Goal: Transaction & Acquisition: Purchase product/service

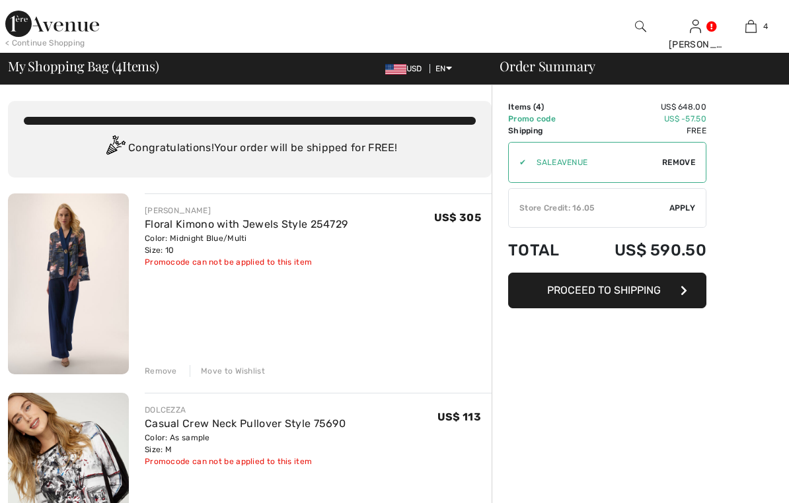
checkbox input "true"
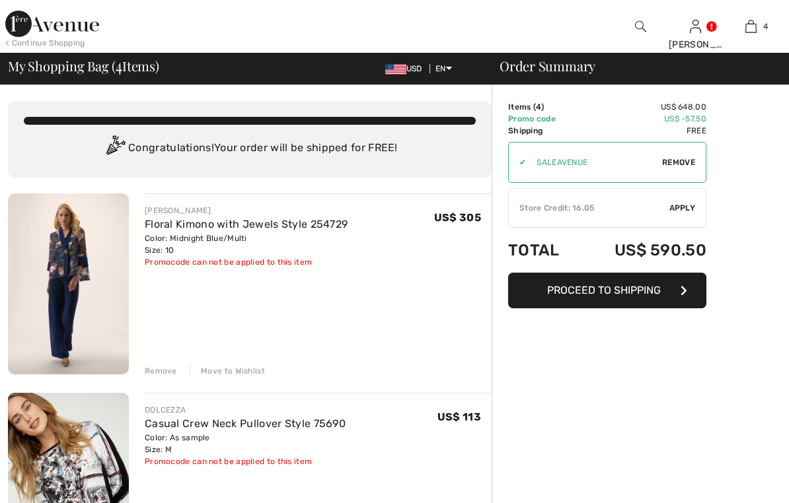
checkbox input "true"
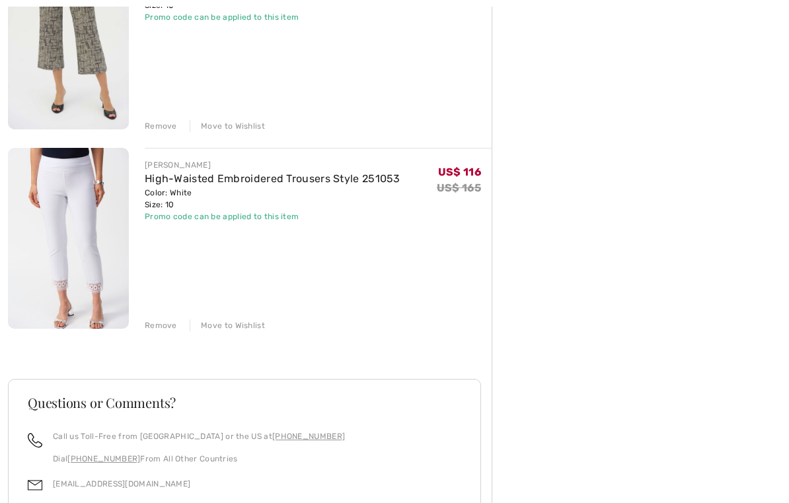
scroll to position [628, 0]
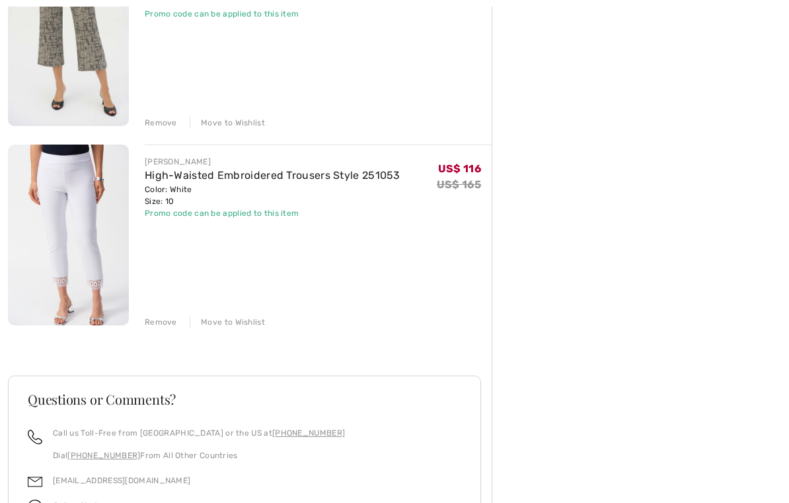
click at [169, 322] on div "Remove" at bounding box center [161, 322] width 32 height 12
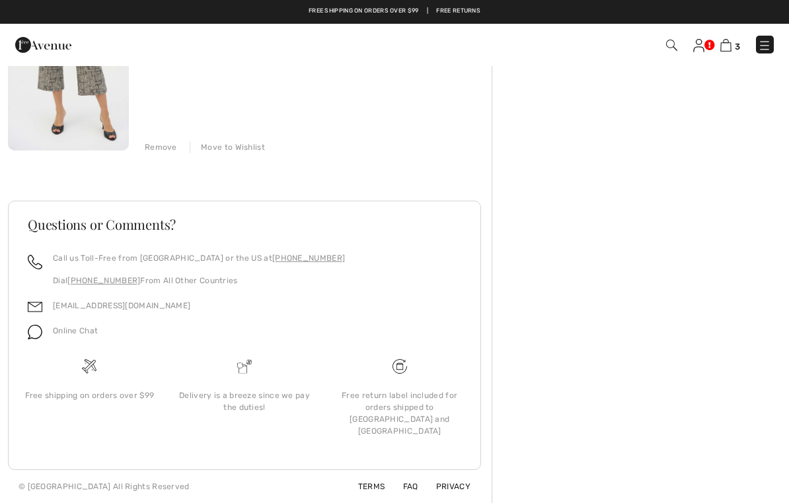
scroll to position [573, 0]
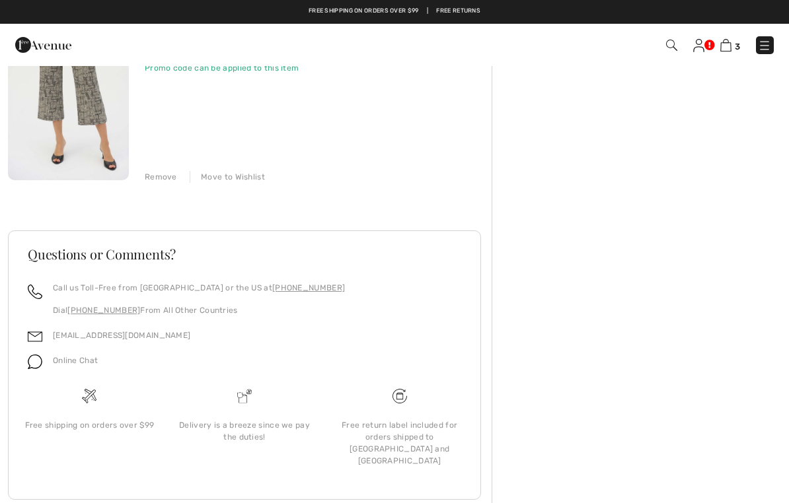
click at [164, 180] on div "Remove" at bounding box center [161, 177] width 32 height 12
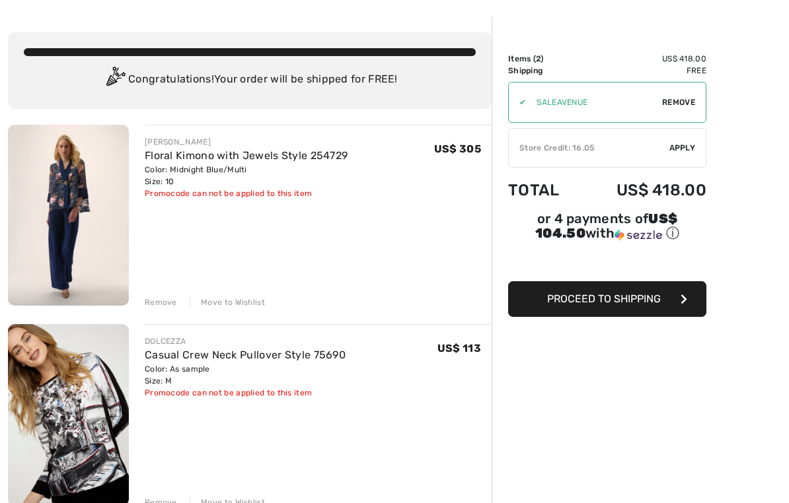
scroll to position [49, 0]
click at [635, 302] on span "Proceed to Shipping" at bounding box center [604, 298] width 114 height 13
click at [637, 297] on span "Proceed to Shipping" at bounding box center [604, 298] width 114 height 13
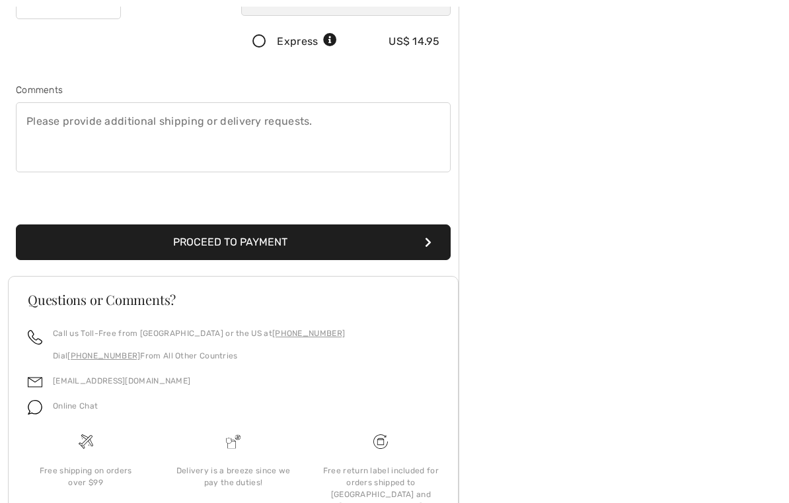
scroll to position [345, 0]
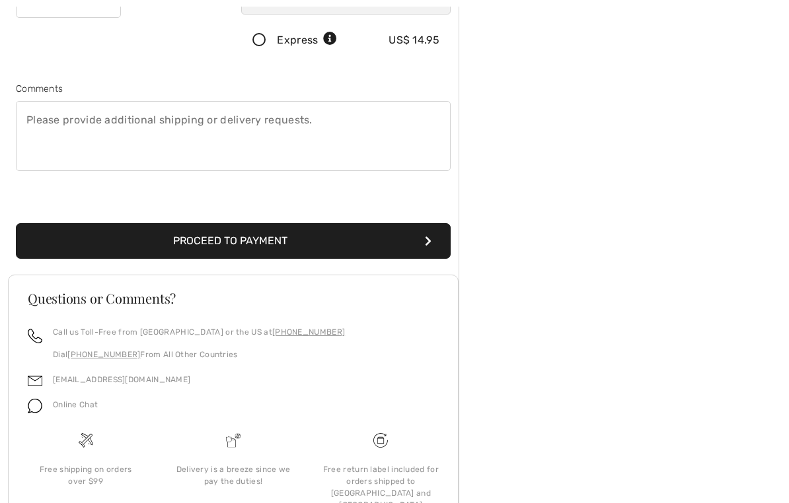
click at [320, 246] on button "Proceed to Payment" at bounding box center [233, 242] width 435 height 36
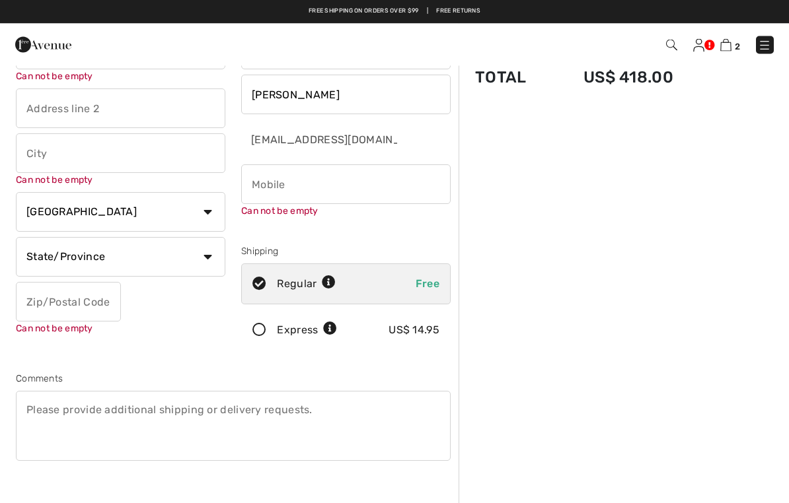
scroll to position [0, 0]
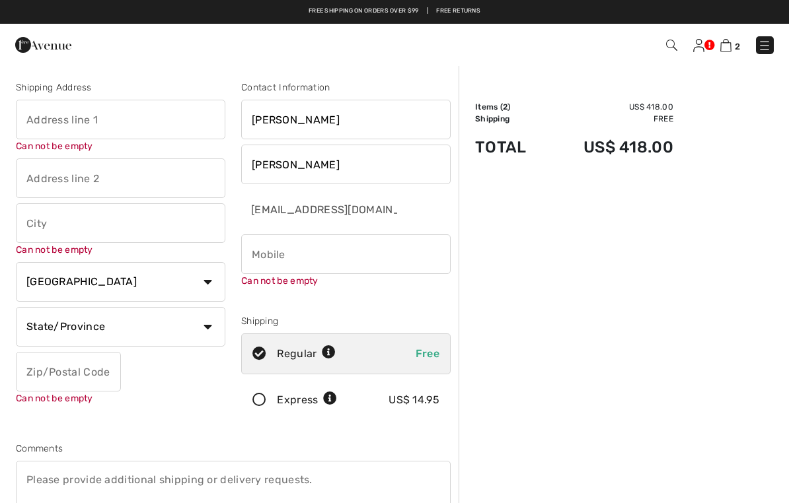
click at [652, 256] on div "Order Summary Details Items ( 2 ) US$ 418.00 Promo code US$ 0.00 Shipping Free …" at bounding box center [623, 501] width 330 height 873
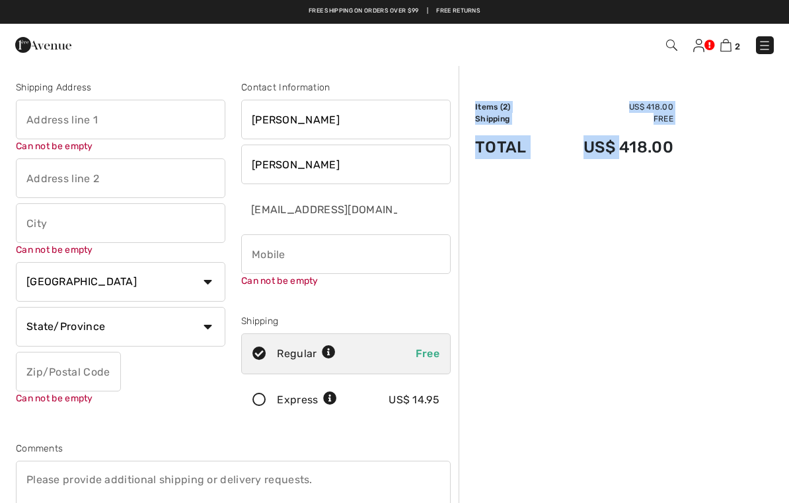
click at [670, 240] on div "Order Summary Details Items ( 2 ) US$ 418.00 Promo code US$ 0.00 Shipping Free …" at bounding box center [623, 501] width 330 height 873
